Goal: Information Seeking & Learning: Learn about a topic

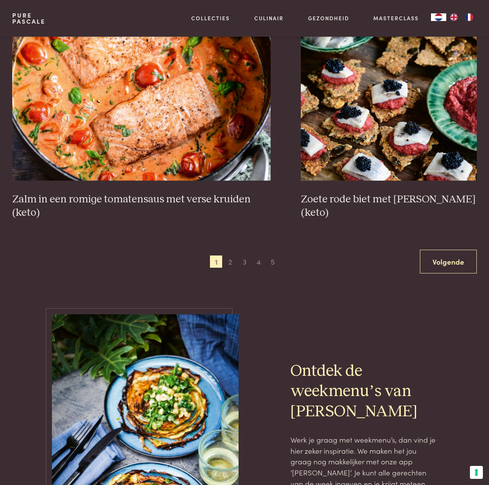
scroll to position [1290, 0]
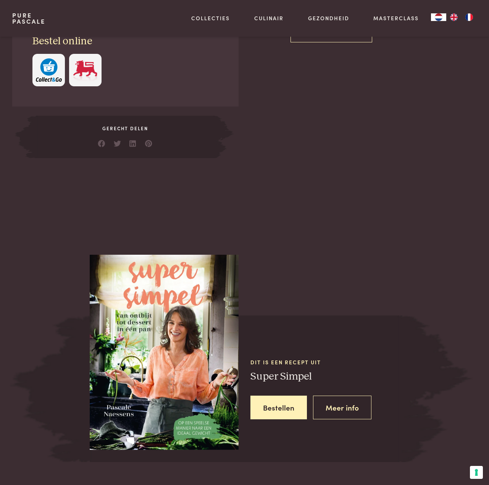
scroll to position [443, 0]
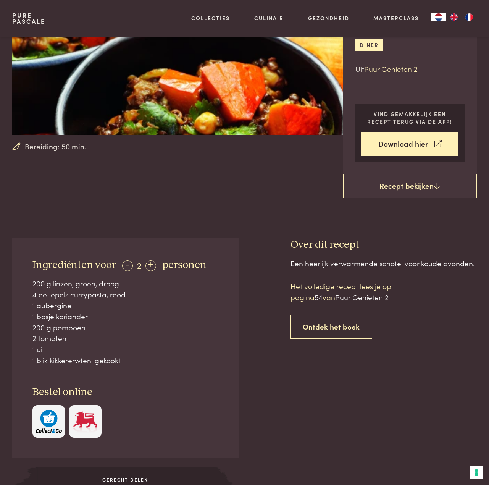
scroll to position [110, 0]
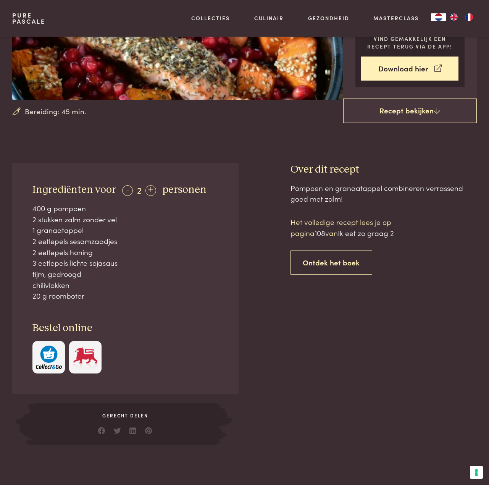
scroll to position [150, 0]
